Goal: Transaction & Acquisition: Subscribe to service/newsletter

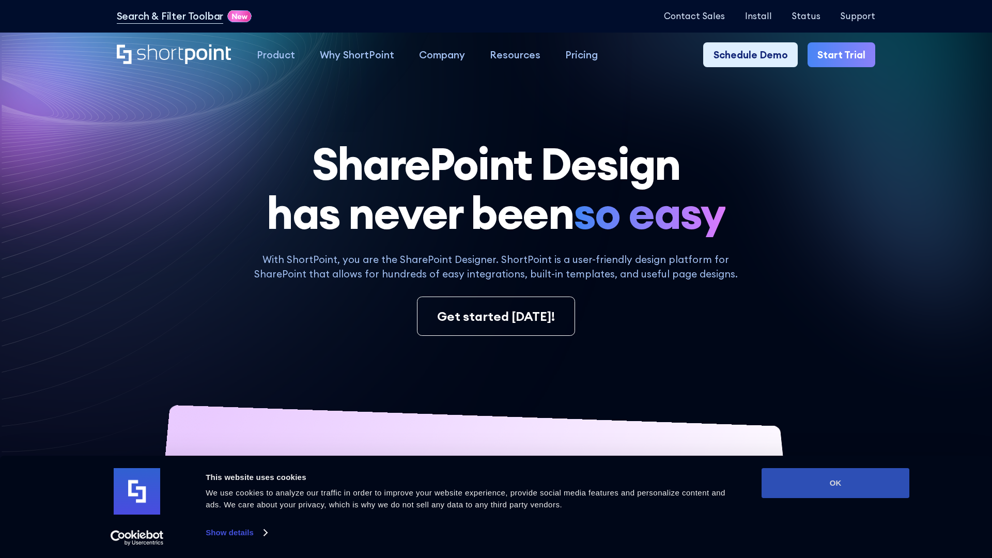
click at [835, 483] on button "OK" at bounding box center [836, 483] width 148 height 30
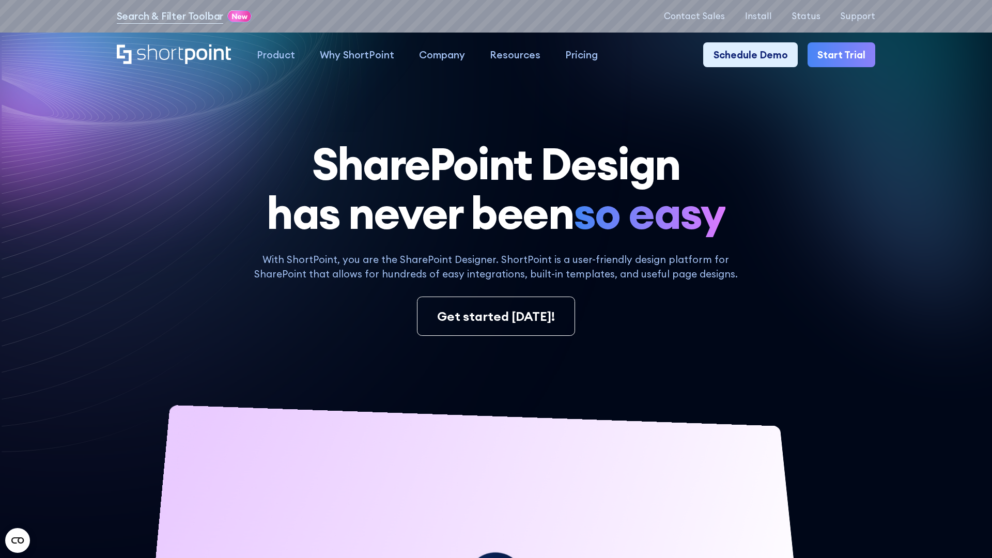
click at [842, 54] on link "Start Trial" at bounding box center [841, 54] width 68 height 25
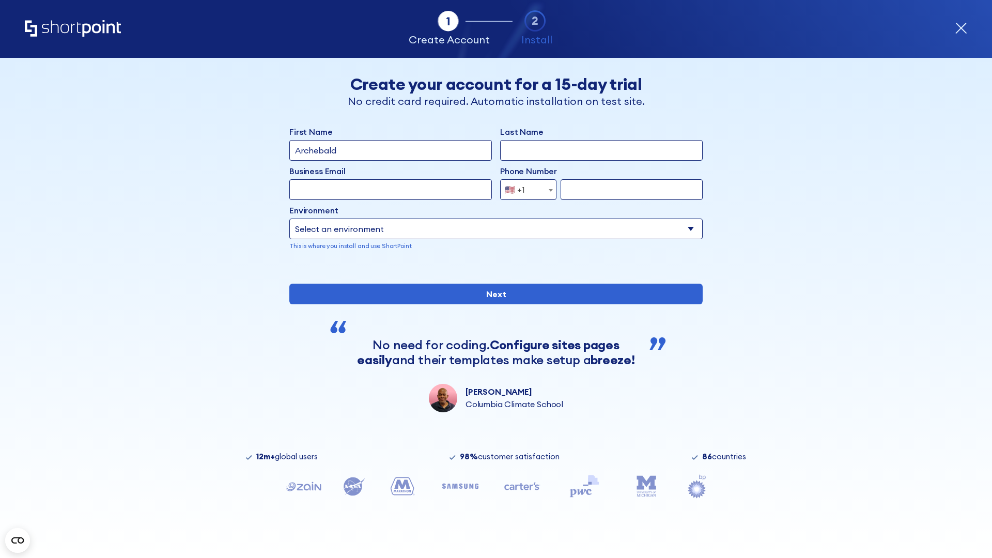
type input "Archebald"
type input "Berkuskv"
type input "2125556789"
select select "Microsoft 365"
type input "2125556789"
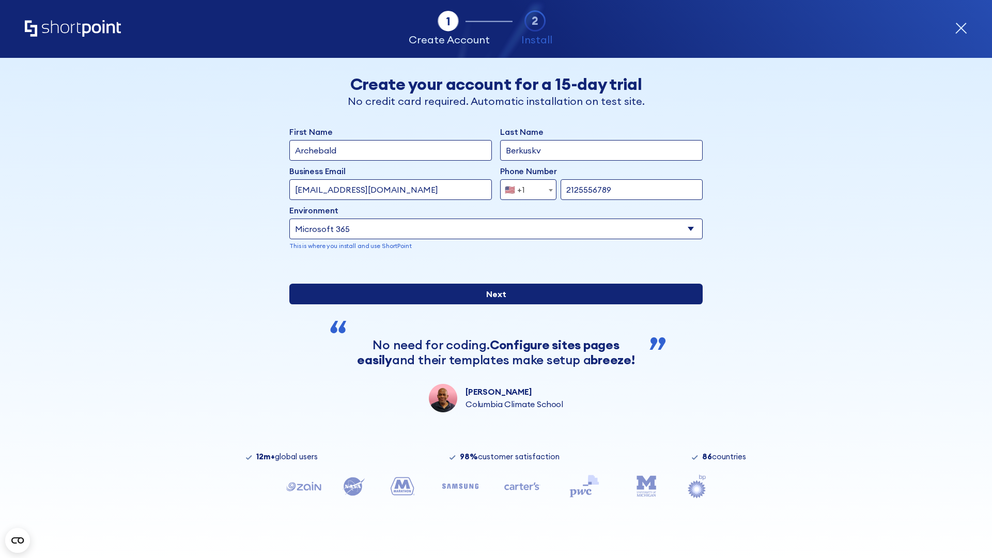
drag, startPoint x: 496, startPoint y: 329, endPoint x: 418, endPoint y: 413, distance: 114.8
click at [496, 304] on input "Next" at bounding box center [495, 294] width 413 height 21
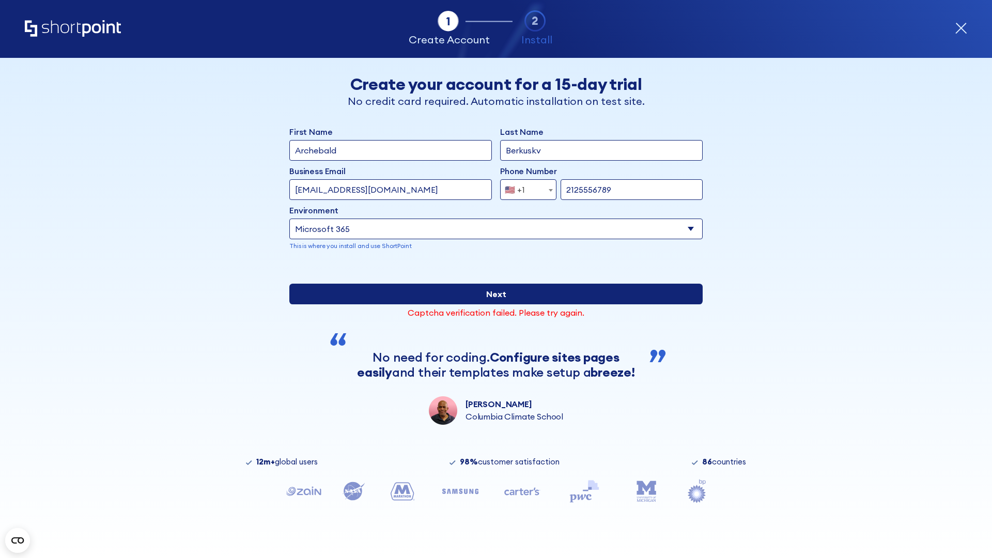
type input "[EMAIL_ADDRESS][DOMAIN_NAME]"
